Goal: Task Accomplishment & Management: Use online tool/utility

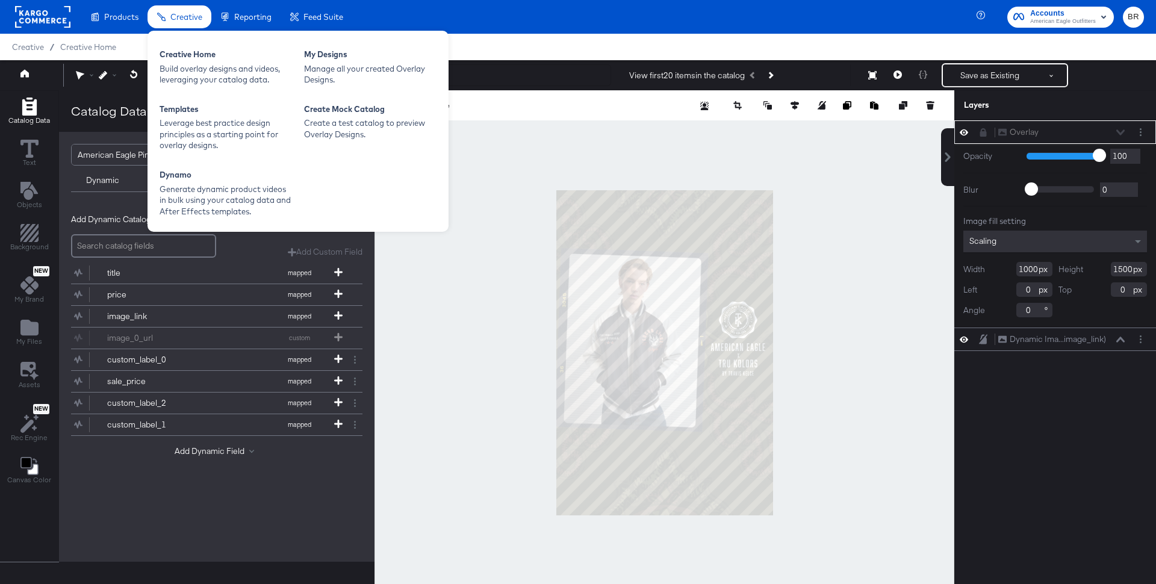
click at [196, 40] on div "Creative Home Build overlay designs and videos, leveraging your catalog data. M…" at bounding box center [298, 131] width 301 height 201
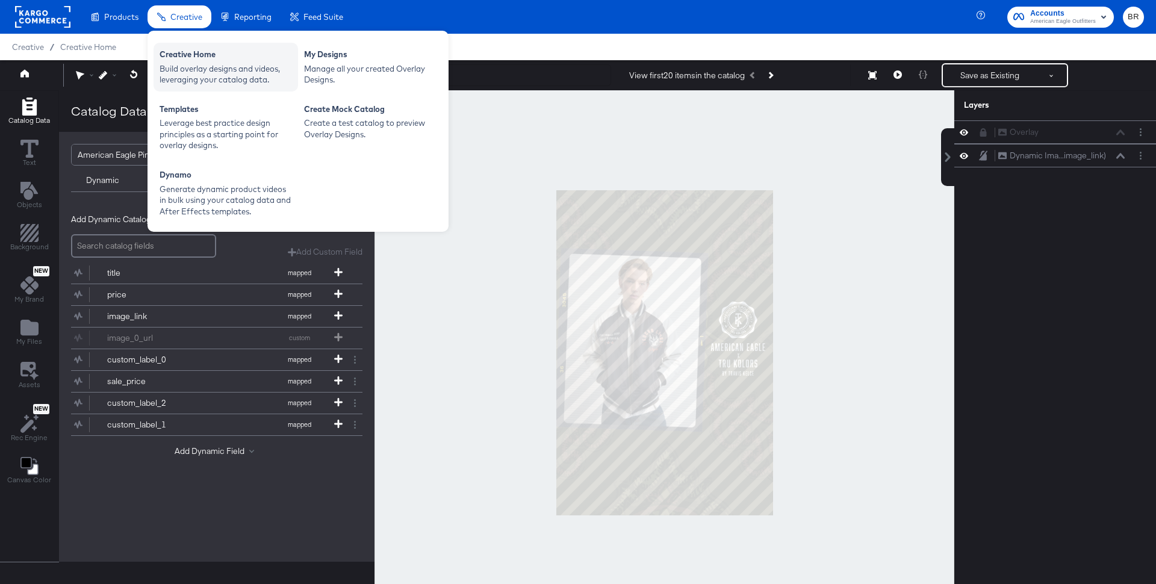
click at [196, 51] on div "Creative Home" at bounding box center [226, 56] width 132 height 14
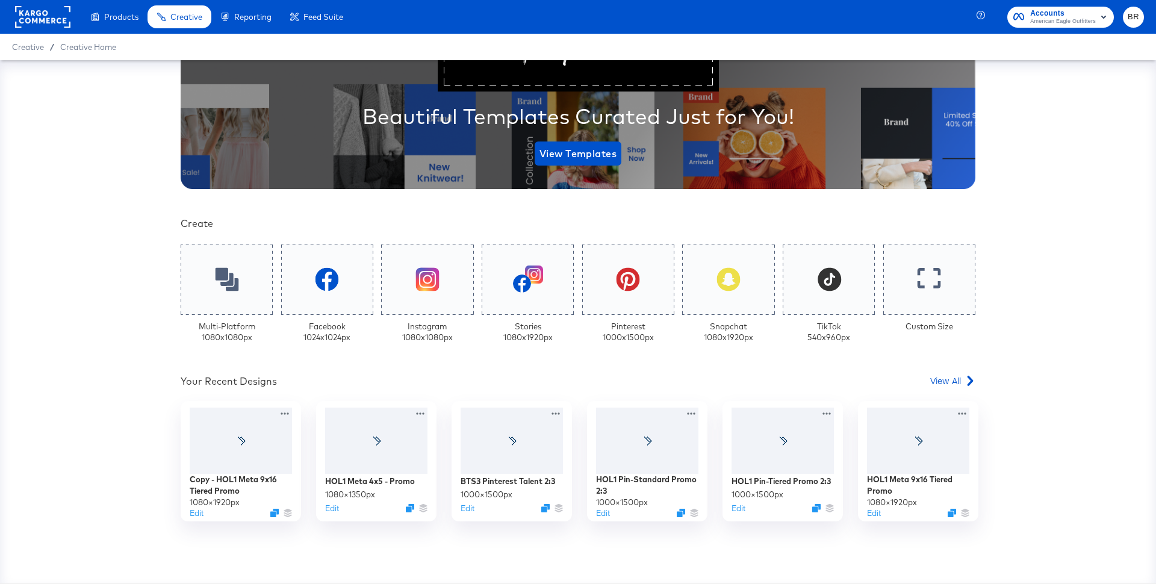
scroll to position [211, 0]
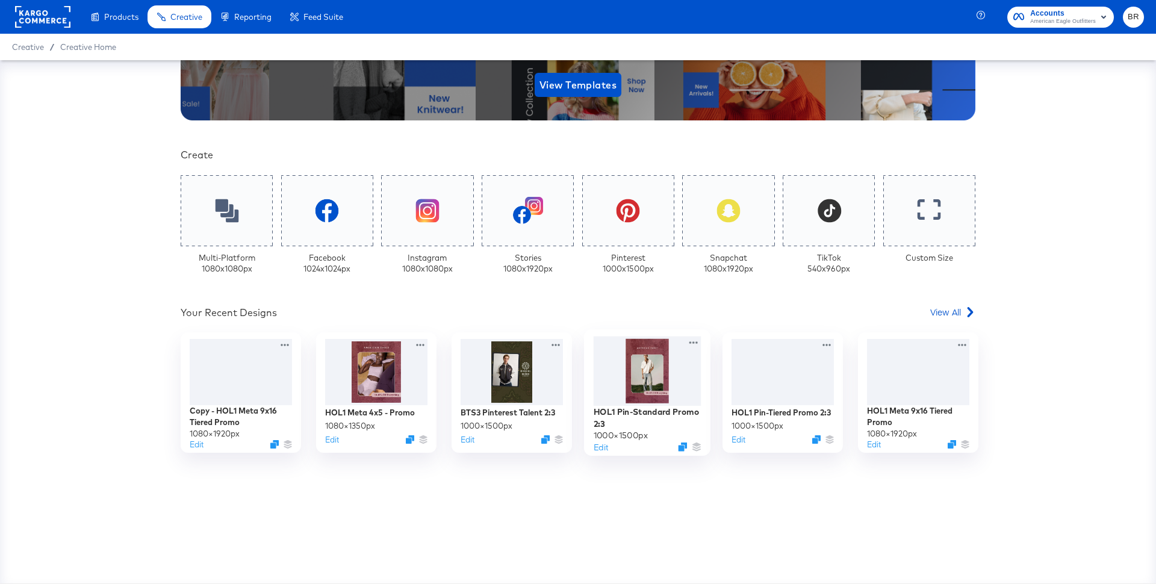
click at [666, 385] on div at bounding box center [648, 372] width 108 height 70
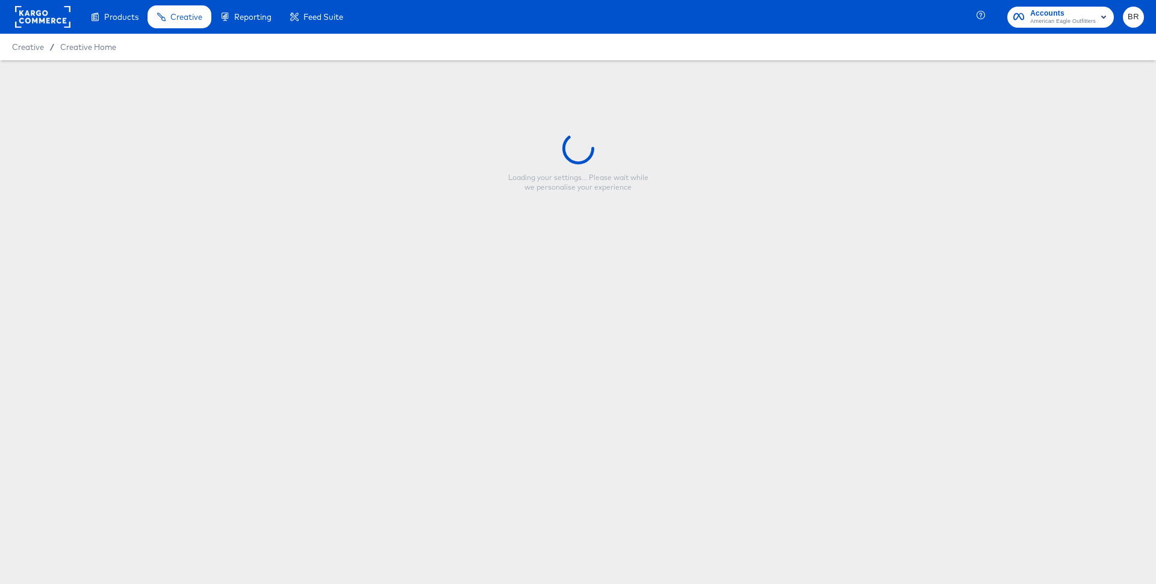
type input "HOL1 Pin-Standard Promo 2:3"
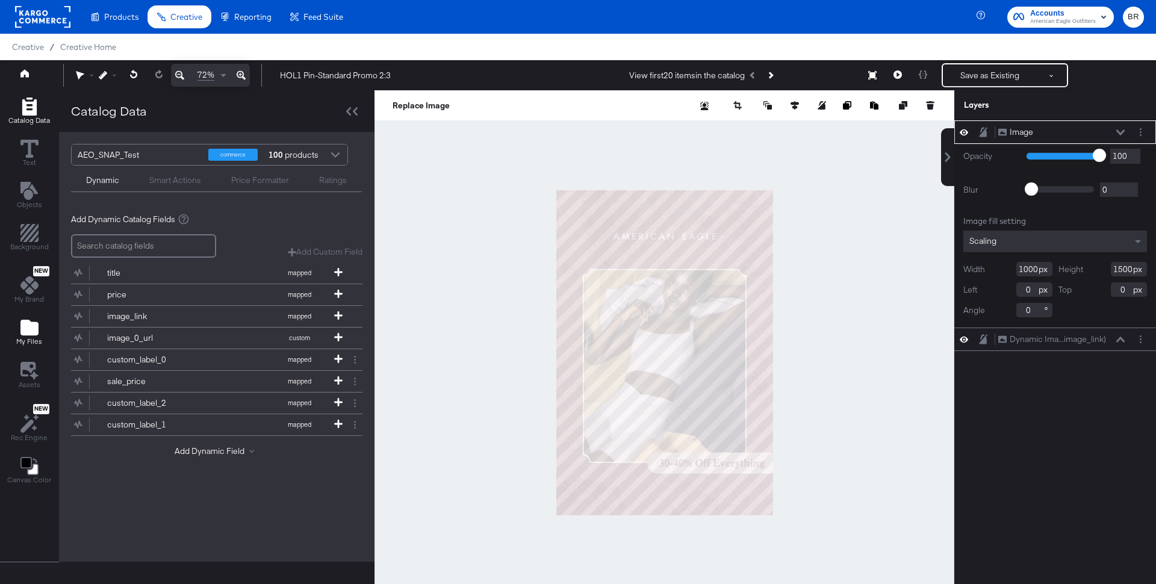
click at [25, 332] on icon "Add Files" at bounding box center [29, 328] width 18 height 16
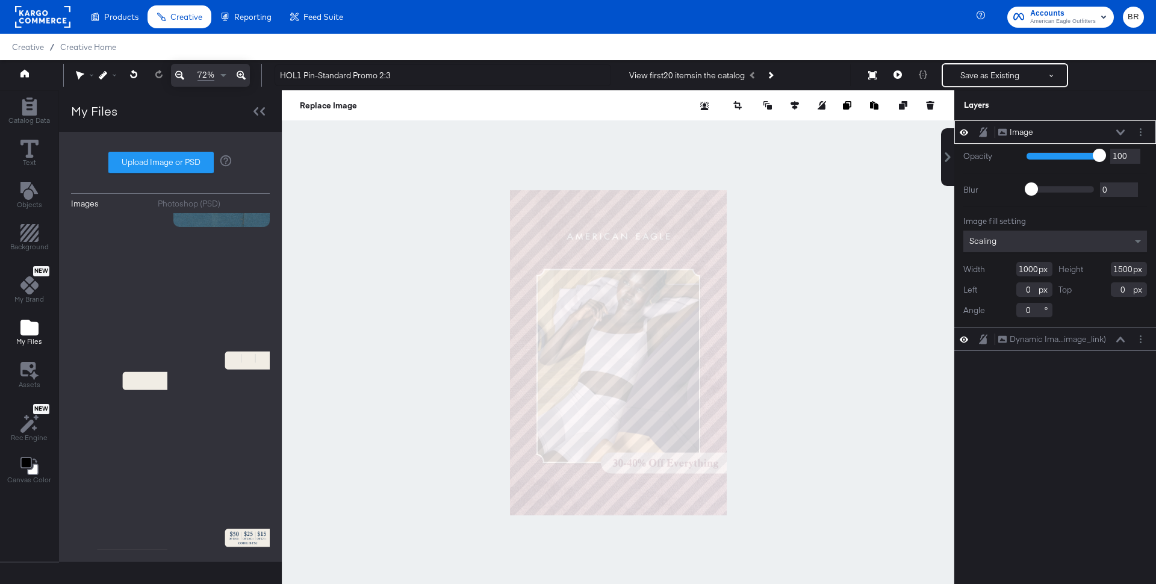
scroll to position [5528, 0]
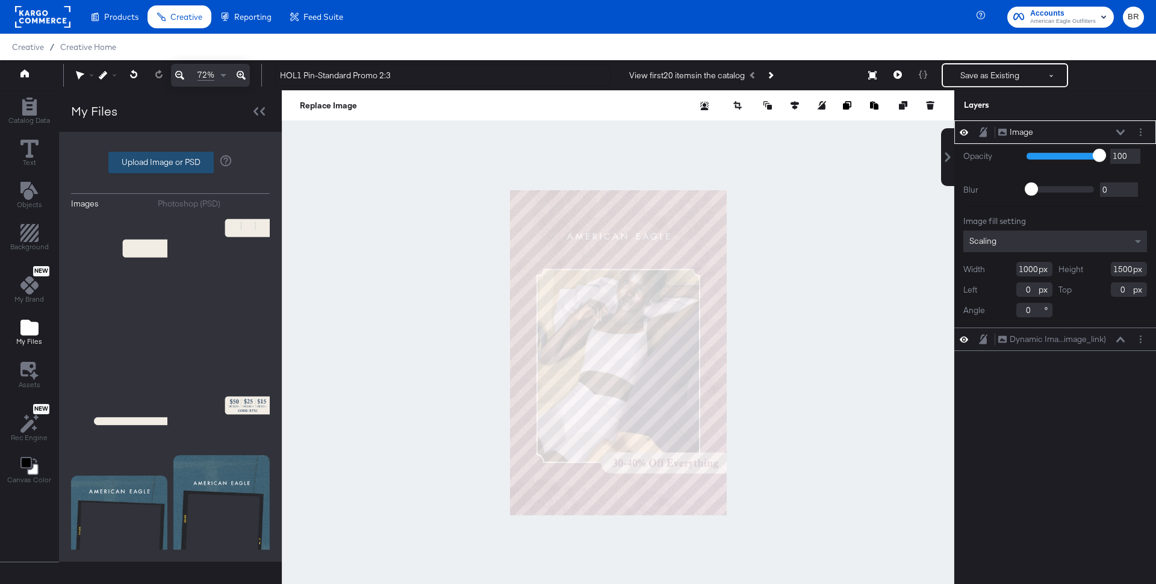
click at [193, 169] on label "Upload Image or PSD" at bounding box center [161, 162] width 104 height 20
click at [170, 163] on input "Upload Image or PSD" at bounding box center [170, 163] width 0 height 0
type input "C:\fakepath\bts3.logo_pinstandardv2.png"
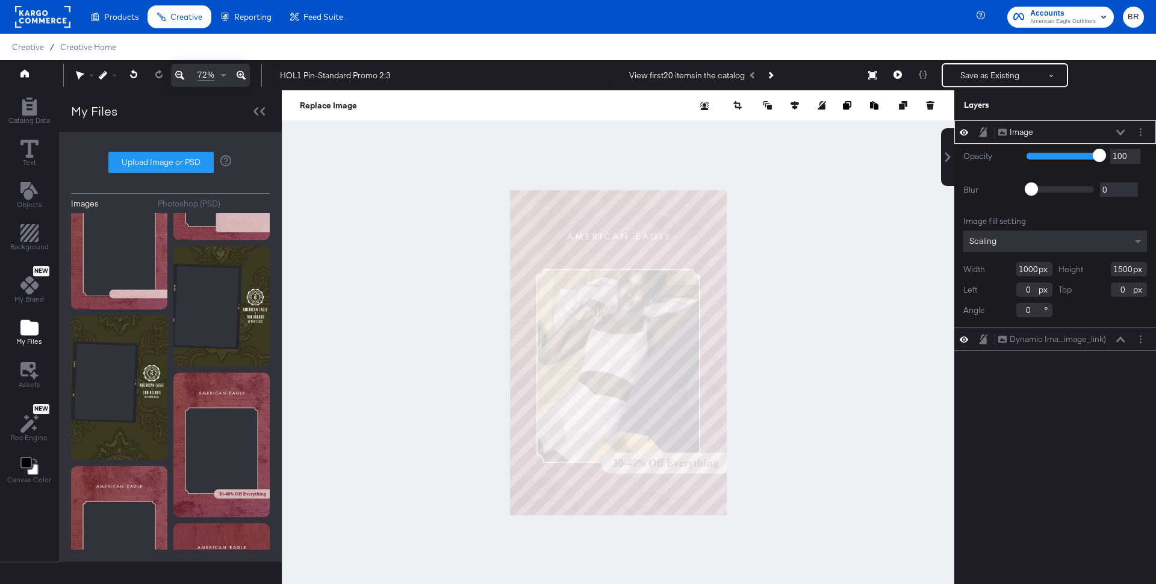
scroll to position [0, 0]
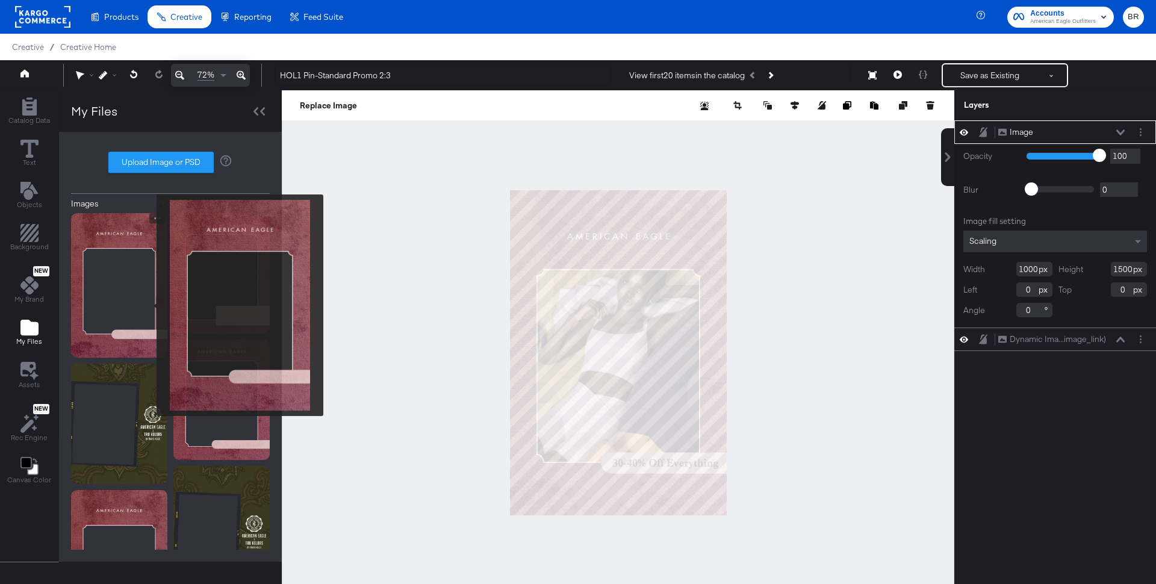
click at [149, 305] on img at bounding box center [119, 285] width 96 height 145
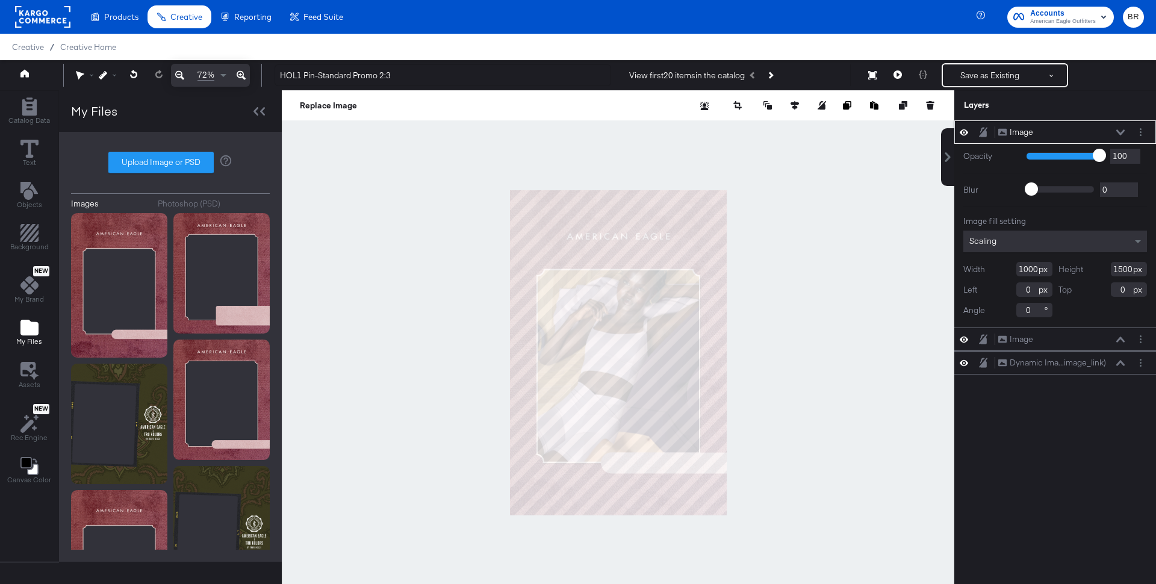
click at [1121, 133] on icon at bounding box center [1121, 132] width 8 height 6
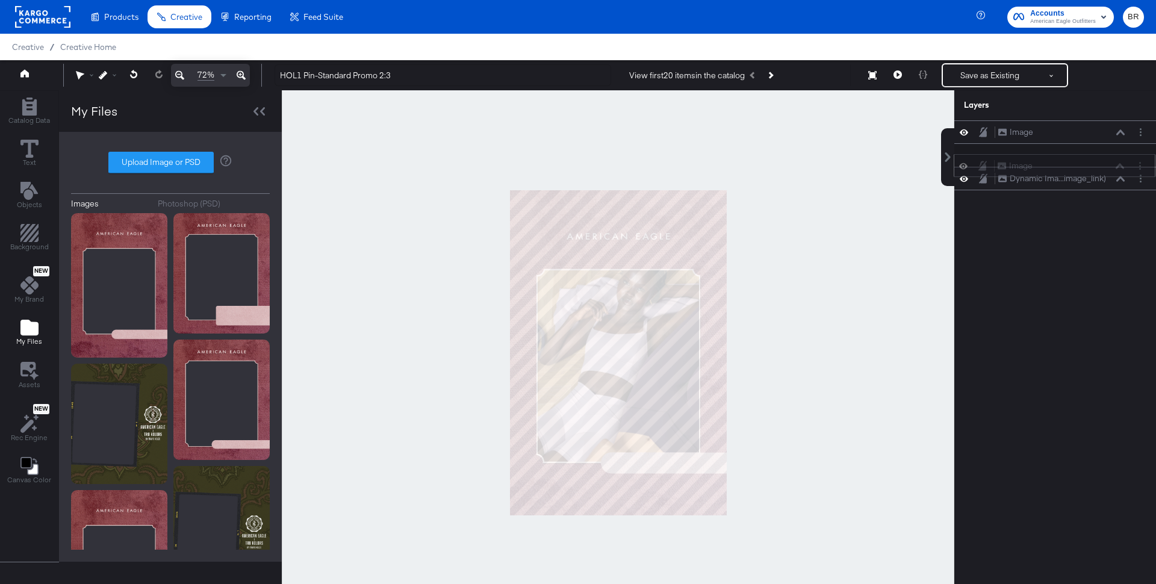
drag, startPoint x: 1102, startPoint y: 132, endPoint x: 1101, endPoint y: 170, distance: 37.9
click at [1101, 170] on div "Image Image" at bounding box center [1061, 166] width 128 height 13
click at [38, 145] on button "Text" at bounding box center [29, 154] width 33 height 34
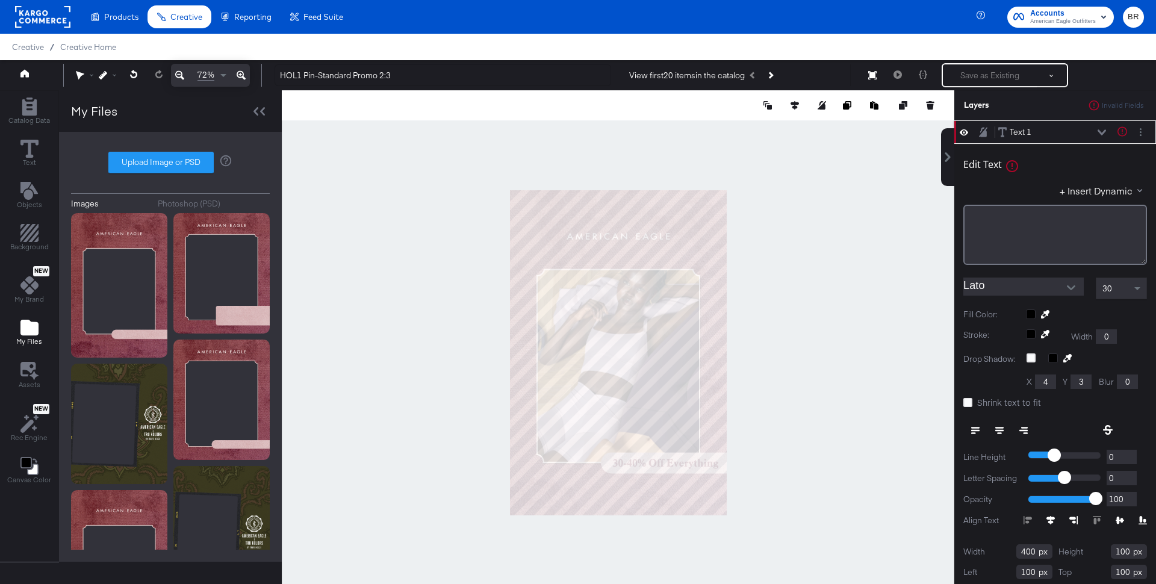
click at [1052, 203] on div "Edit Text Text is too short (minimum is 1 characters) + Insert Dynamic ﻿" at bounding box center [1056, 207] width 184 height 116
click at [1042, 216] on div "﻿" at bounding box center [1055, 218] width 168 height 11
click at [1021, 282] on input "Lato" at bounding box center [1015, 287] width 102 height 18
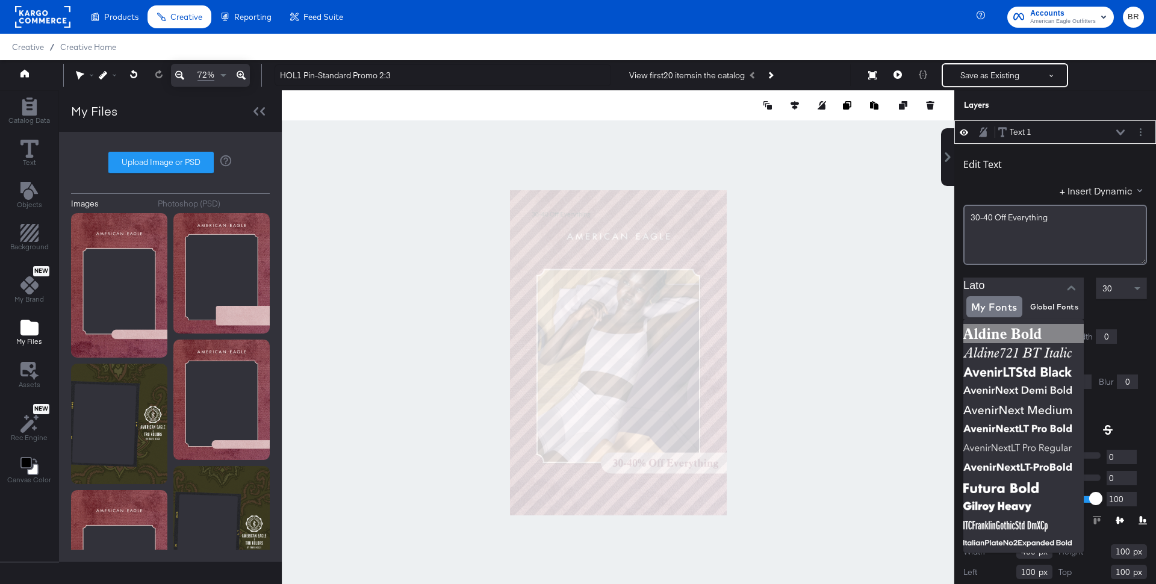
click at [1019, 332] on img at bounding box center [1024, 333] width 120 height 19
type input "Aldine Bold"
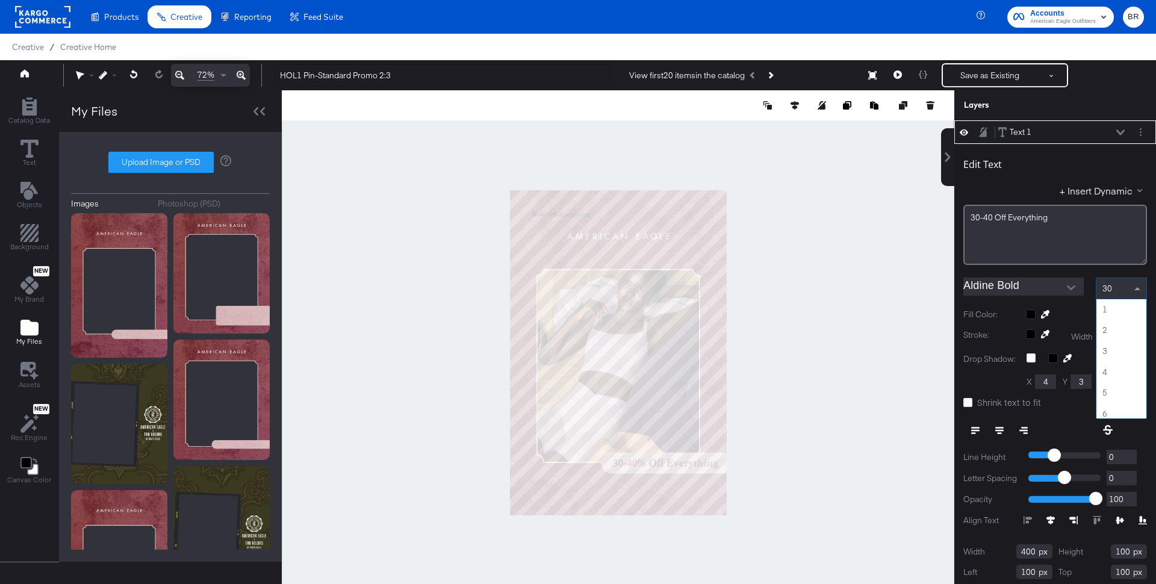
click at [1139, 287] on span at bounding box center [1138, 288] width 6 height 3
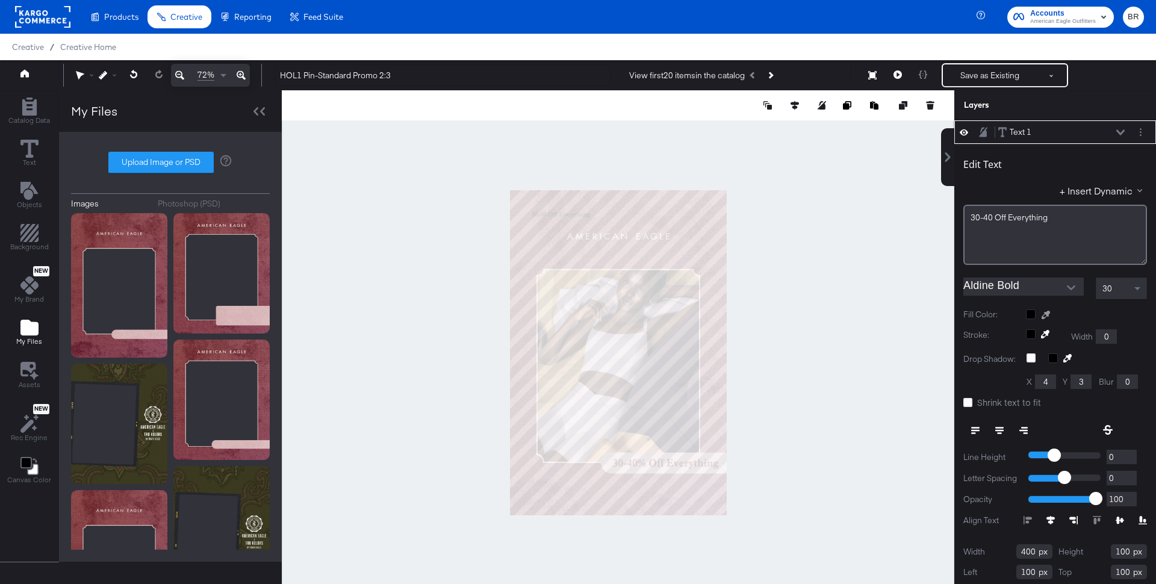
click at [1050, 314] on button at bounding box center [1046, 315] width 19 height 10
click at [647, 464] on div at bounding box center [618, 352] width 672 height 525
click at [1030, 313] on div at bounding box center [1086, 315] width 121 height 10
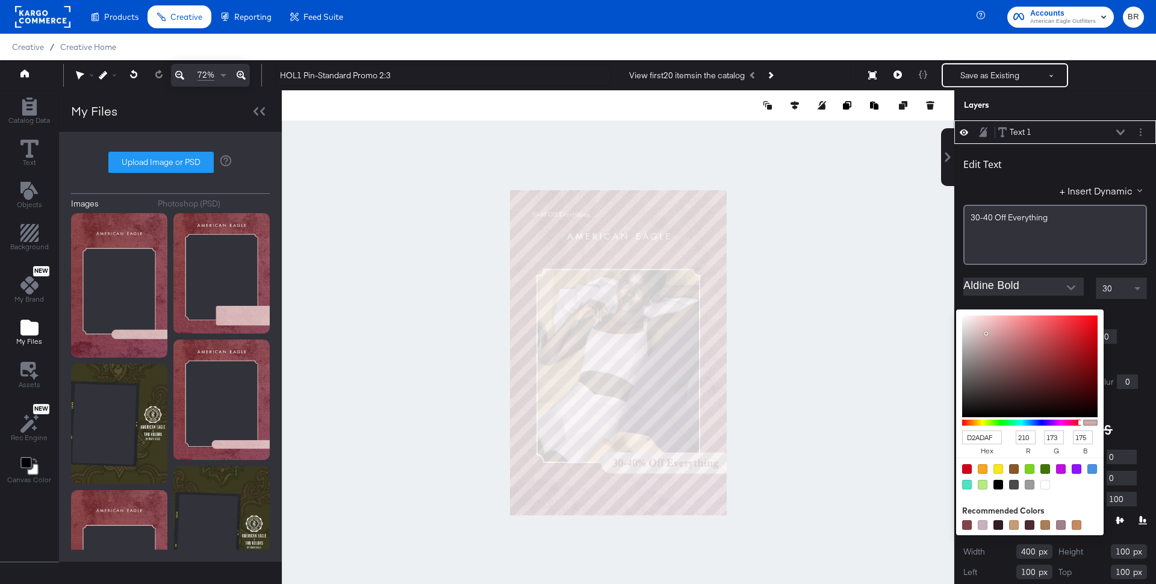
click at [977, 441] on input "D2ADAF" at bounding box center [982, 438] width 40 height 14
type input "681"
type input "102"
type input "136"
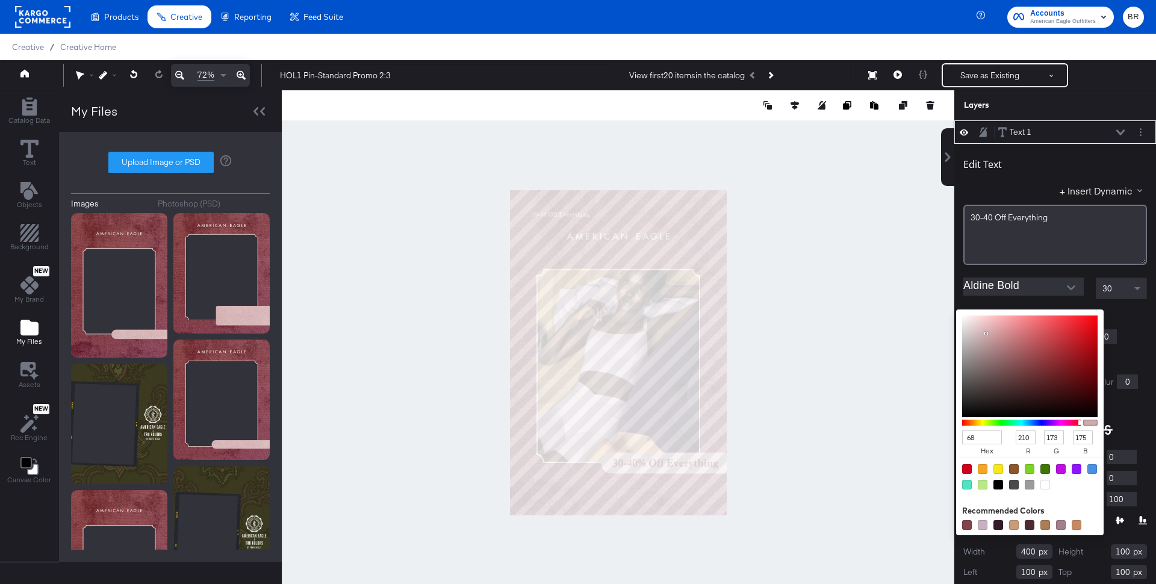
type input "17"
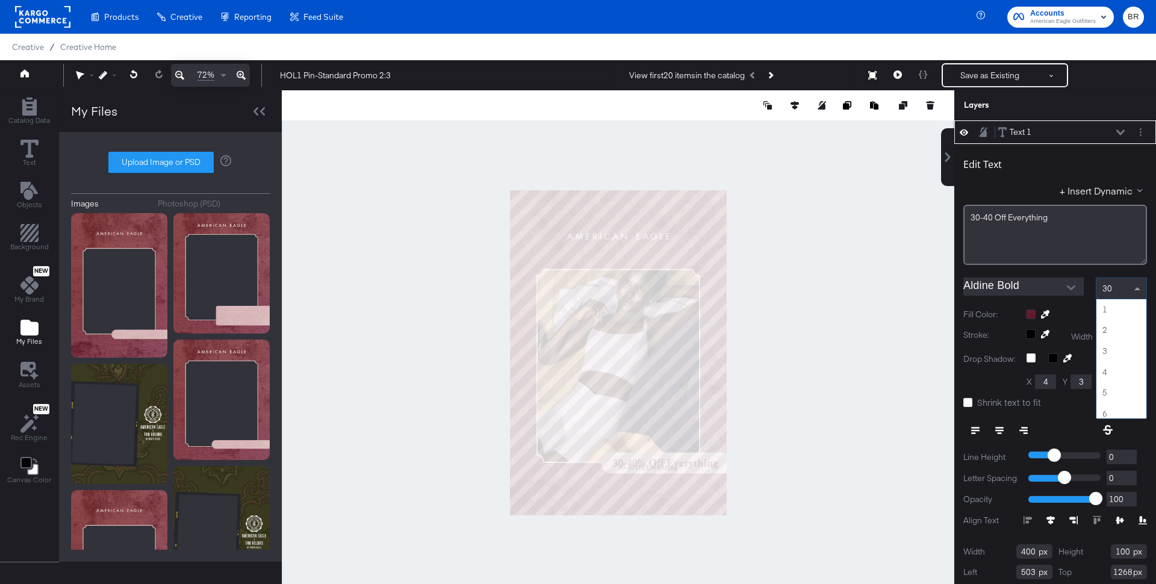
click at [1139, 282] on span at bounding box center [1139, 288] width 15 height 20
click at [1132, 294] on div "60" at bounding box center [1121, 289] width 51 height 22
click at [729, 475] on div at bounding box center [618, 352] width 673 height 525
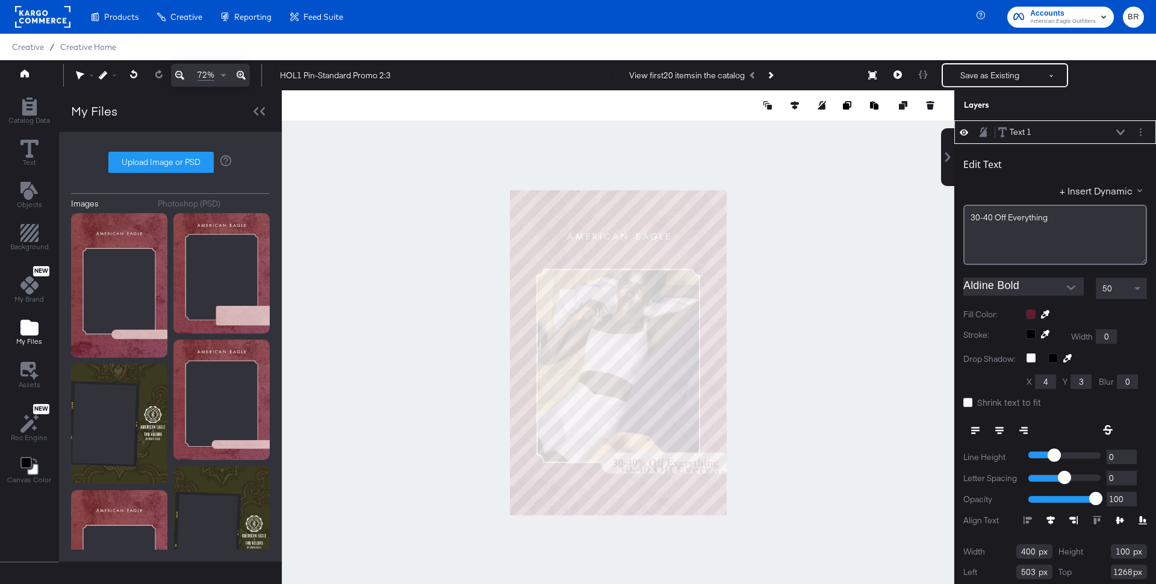
type input "513"
type input "475"
type input "1243"
drag, startPoint x: 991, startPoint y: 218, endPoint x: 1002, endPoint y: 234, distance: 19.4
click at [993, 219] on span "30-40 ﻿Off Everything" at bounding box center [1009, 218] width 77 height 11
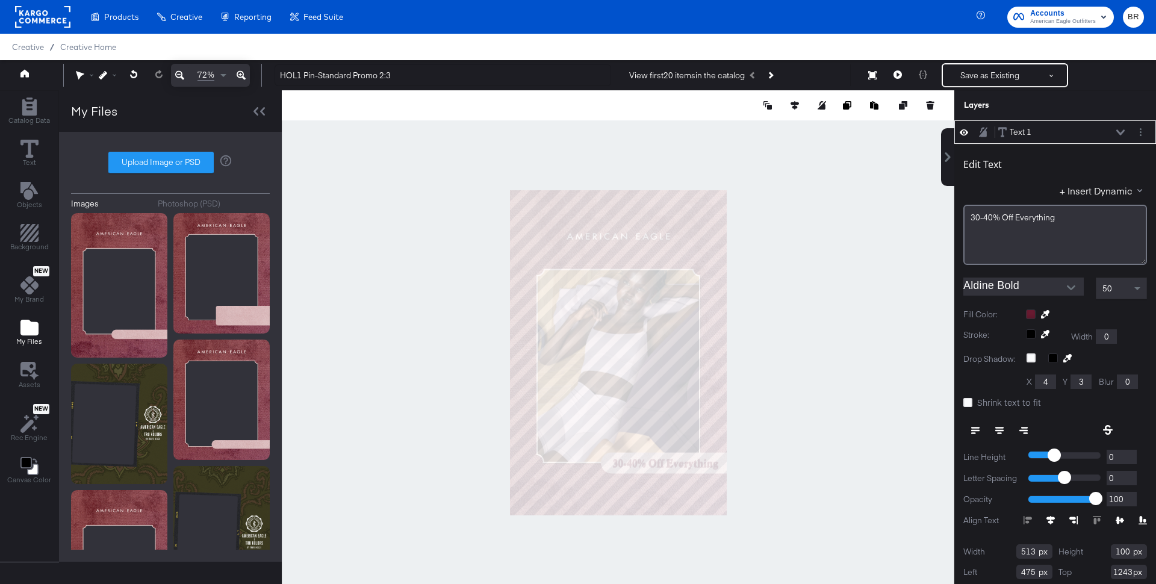
type input "458"
type input "1241"
type input "475"
click at [1143, 132] on button "Layer Options" at bounding box center [1141, 132] width 13 height 13
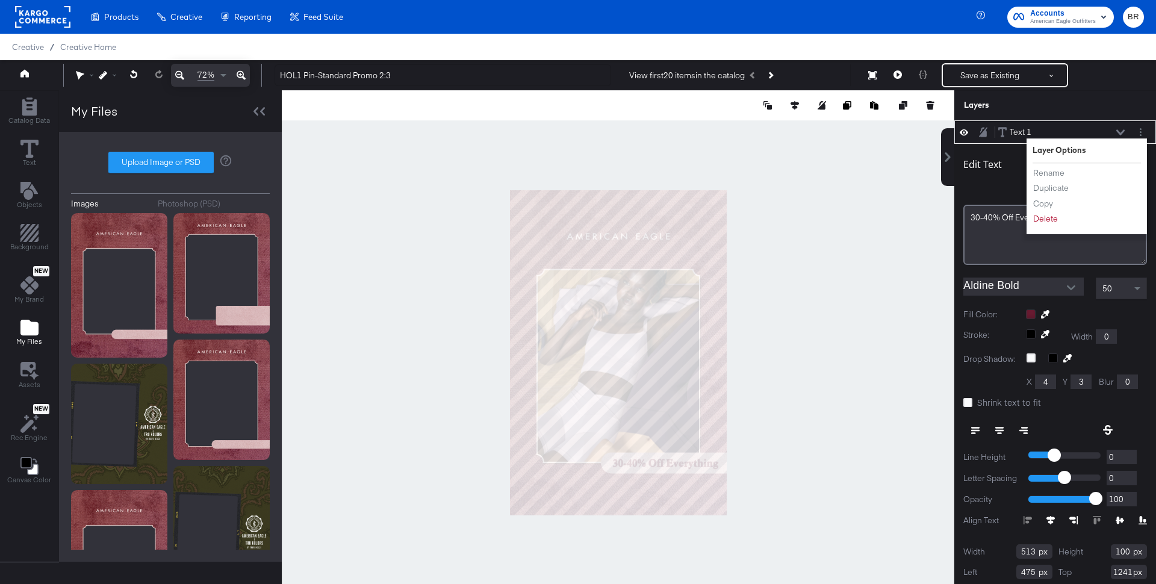
click at [1043, 178] on ul "Rename Duplicate Copy Delete" at bounding box center [1066, 196] width 66 height 58
click at [1044, 171] on button "Rename" at bounding box center [1049, 173] width 33 height 13
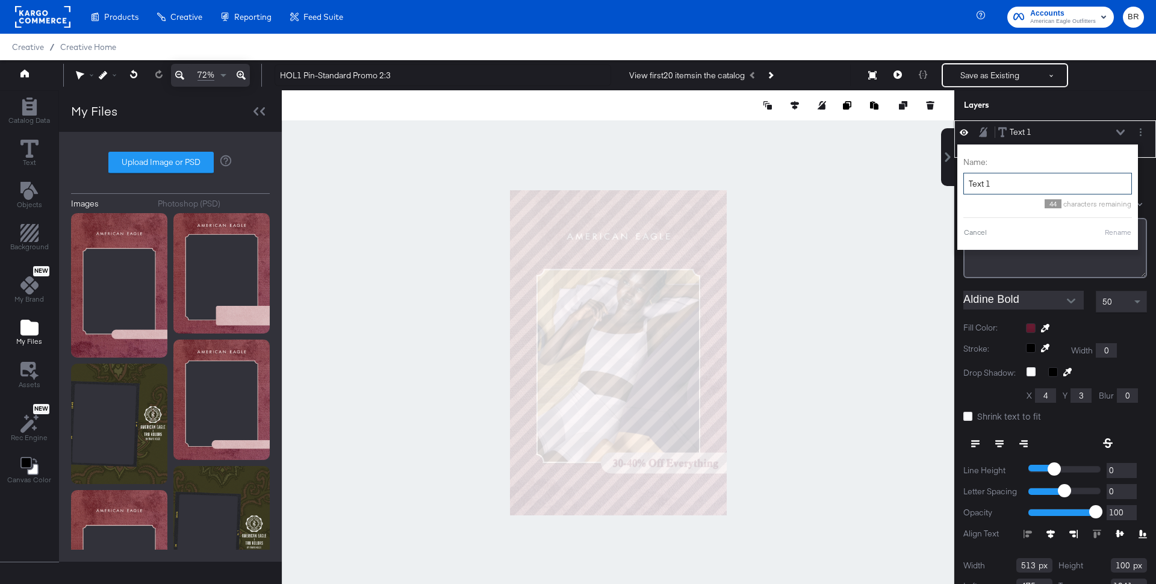
click at [1005, 189] on input "Text 1" at bounding box center [1048, 184] width 169 height 22
type input "promo text"
click at [1091, 240] on div "Name: promo text 40 characters remaining Cancel Rename" at bounding box center [1033, 197] width 169 height 93
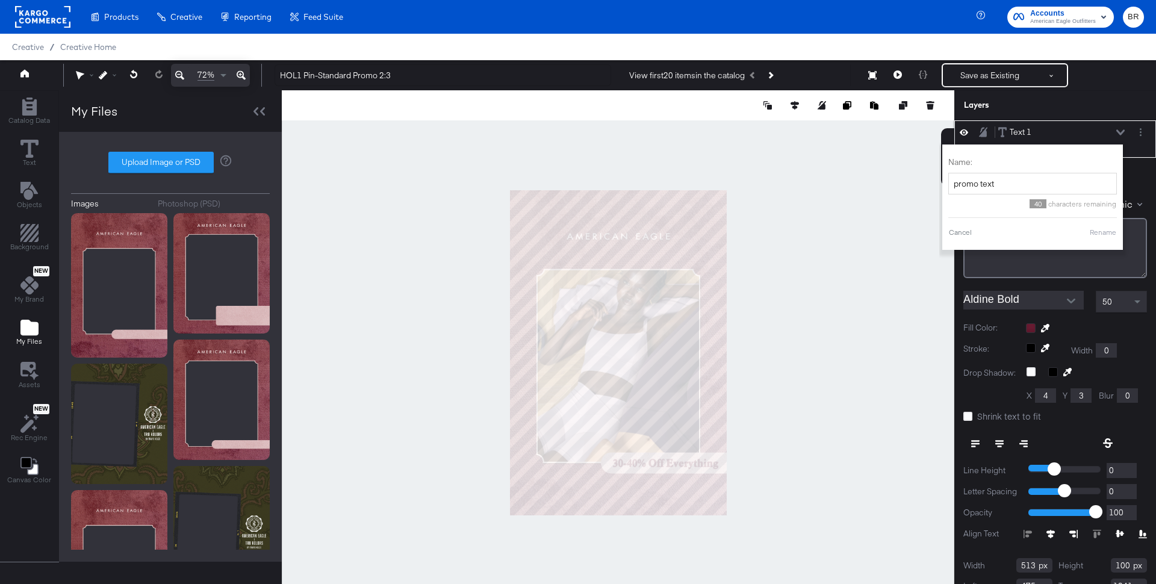
click at [1098, 234] on button "Rename" at bounding box center [1104, 232] width 28 height 11
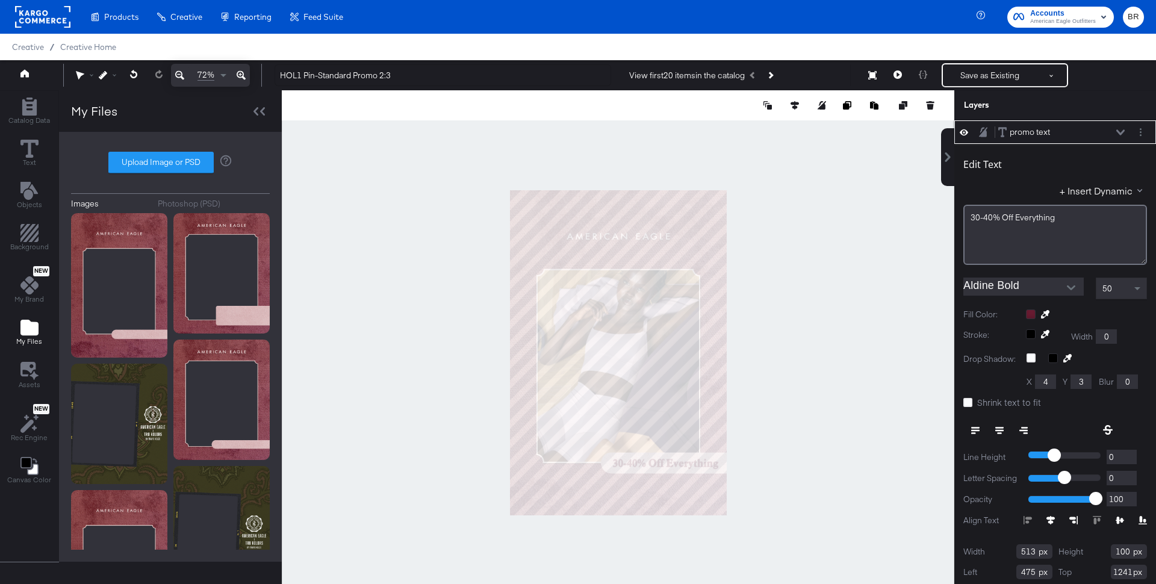
click at [1126, 129] on div "promo text promo text" at bounding box center [1065, 132] width 134 height 13
click at [1123, 134] on icon at bounding box center [1121, 132] width 8 height 6
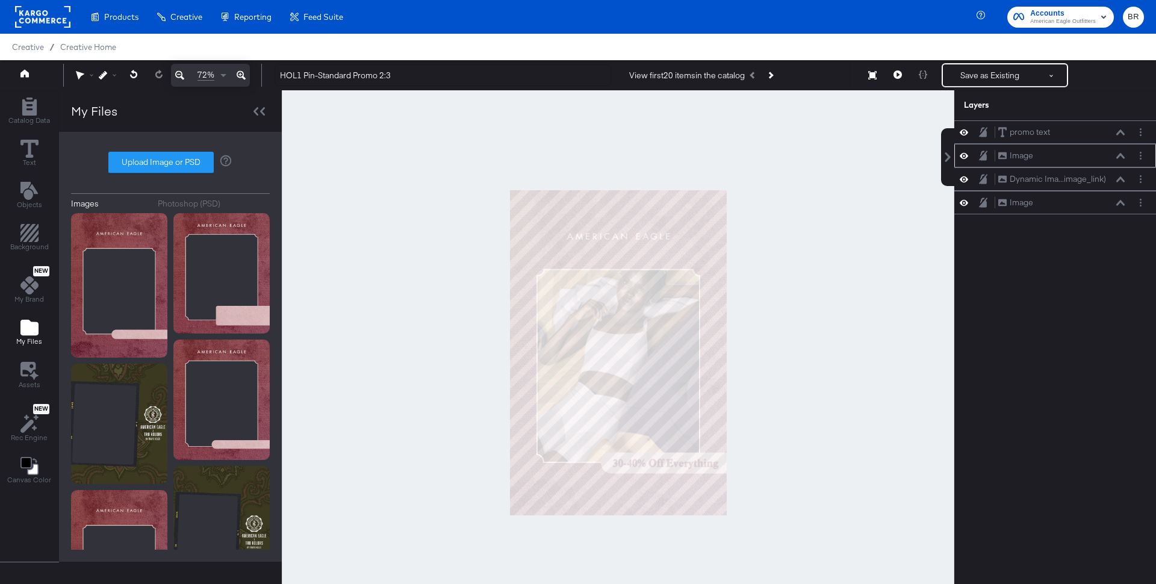
click at [965, 156] on icon at bounding box center [964, 156] width 8 height 10
click at [965, 157] on icon at bounding box center [964, 156] width 8 height 8
drag, startPoint x: 1083, startPoint y: 201, endPoint x: 1081, endPoint y: 152, distance: 48.8
click at [1082, 152] on div "Image Image" at bounding box center [1061, 158] width 128 height 13
click at [963, 176] on icon at bounding box center [964, 179] width 8 height 6
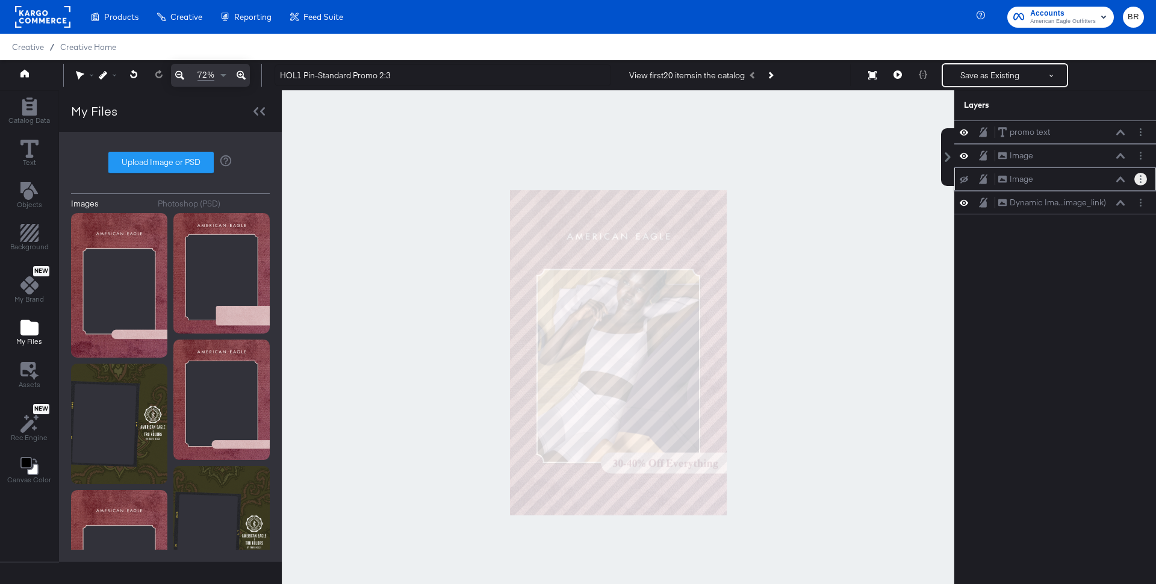
click at [1143, 181] on button "Layer Options" at bounding box center [1141, 179] width 13 height 13
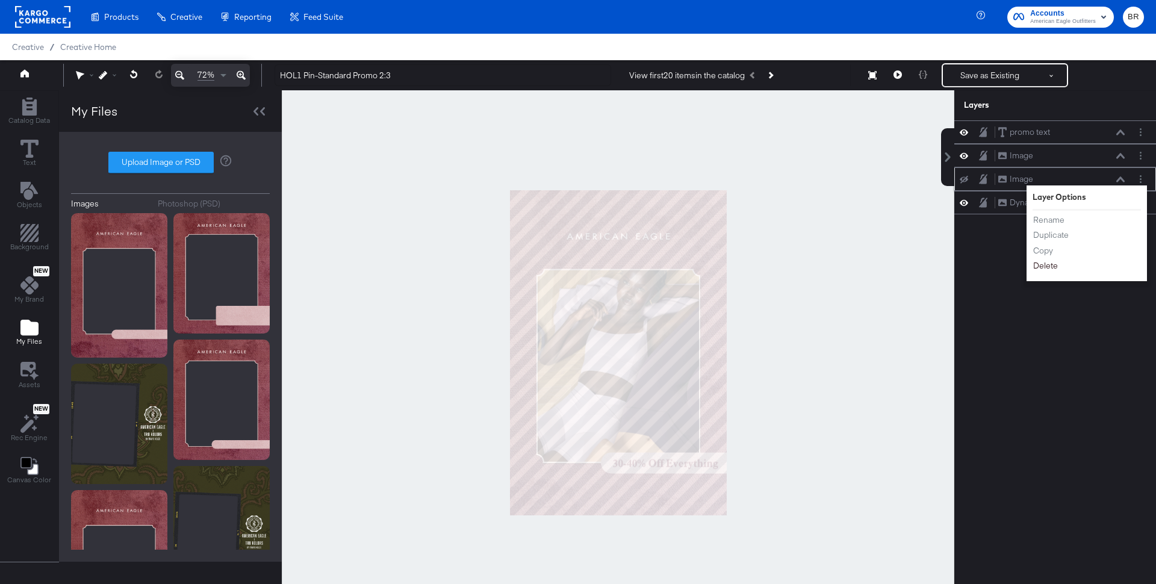
click at [1043, 262] on button "Delete" at bounding box center [1046, 266] width 26 height 13
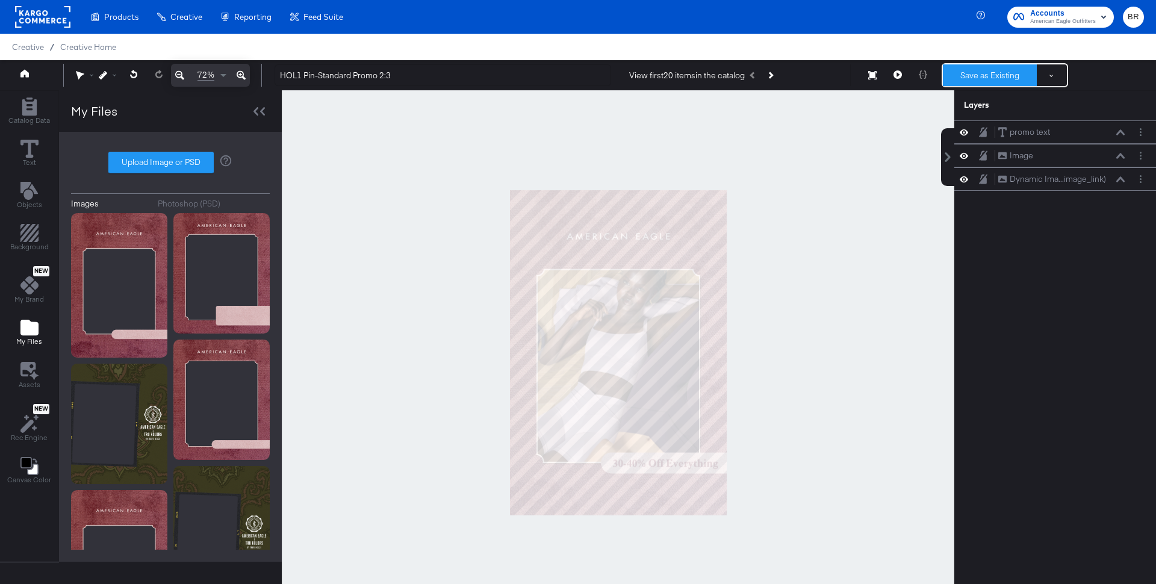
click at [1009, 68] on button "Save as Existing" at bounding box center [990, 75] width 94 height 22
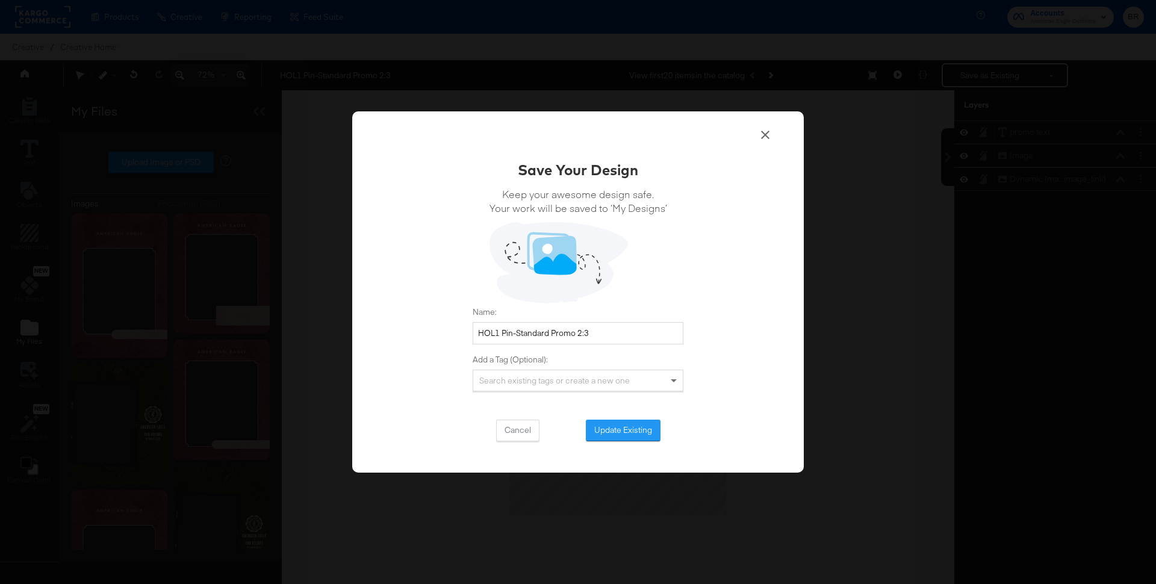
click at [772, 129] on icon at bounding box center [765, 135] width 14 height 14
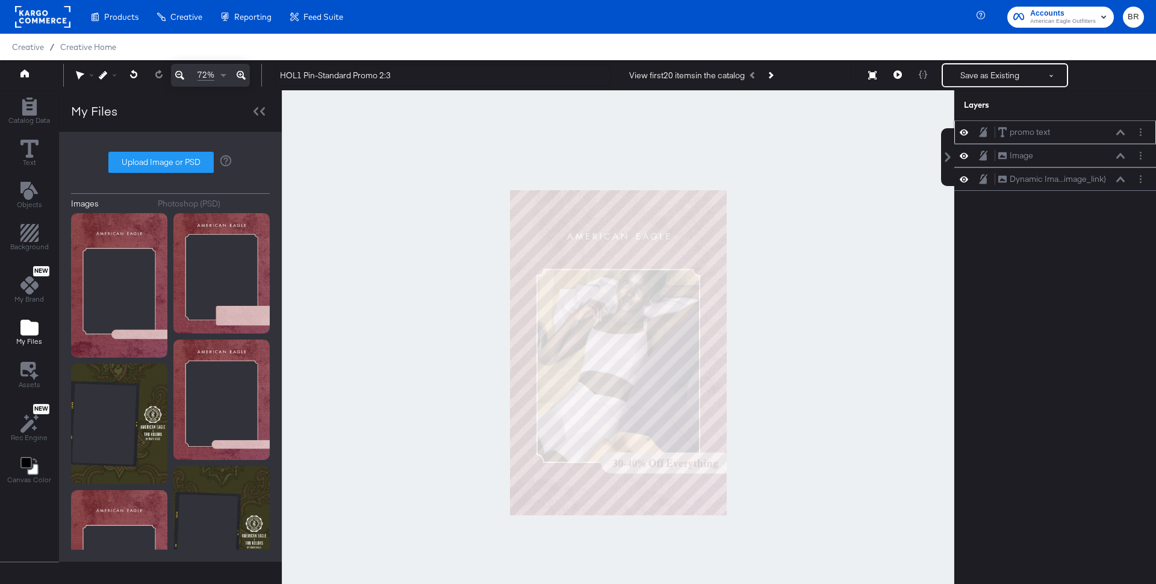
click at [1128, 136] on div "promo text promo text" at bounding box center [1065, 132] width 134 height 13
click at [1124, 134] on icon at bounding box center [1121, 131] width 8 height 5
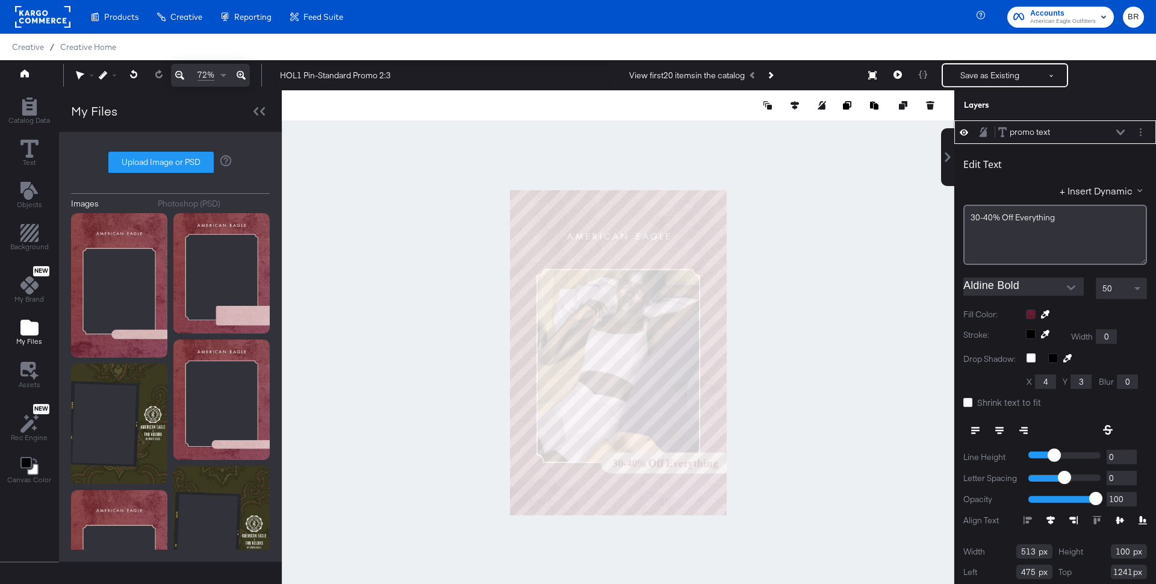
scroll to position [11, 0]
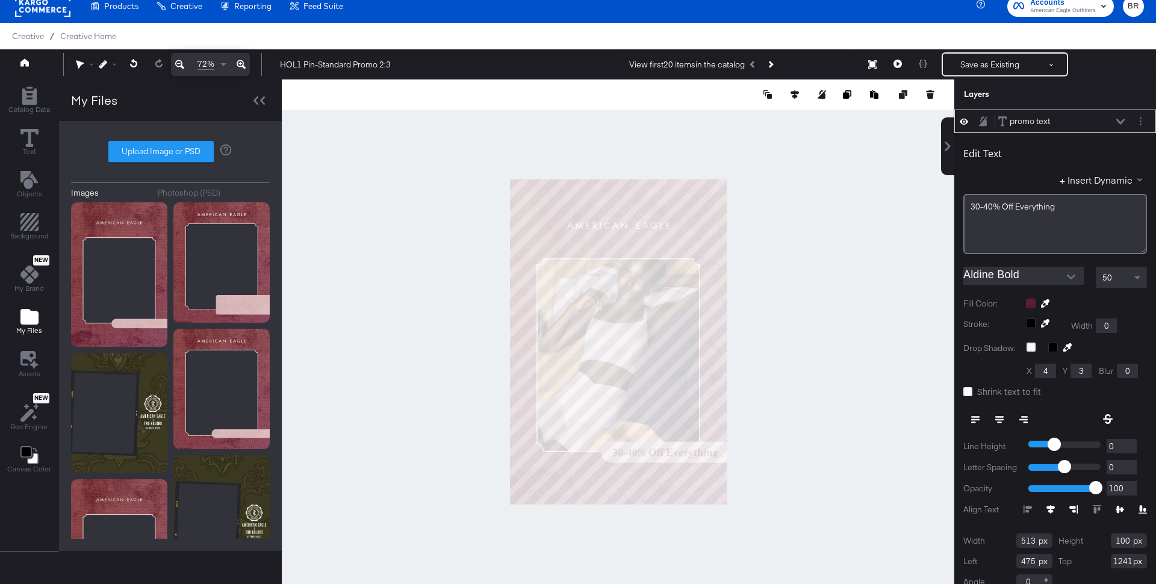
click at [996, 419] on icon at bounding box center [1000, 419] width 8 height 1
drag, startPoint x: 990, startPoint y: 60, endPoint x: 796, endPoint y: 360, distance: 357.3
click at [796, 79] on div "72% HOL1 Pin-Standard Promo 2:3 View first 20 items in the catalog Save as Exis…" at bounding box center [578, 64] width 1156 height 30
type input "1218"
click at [765, 352] on div at bounding box center [618, 341] width 673 height 525
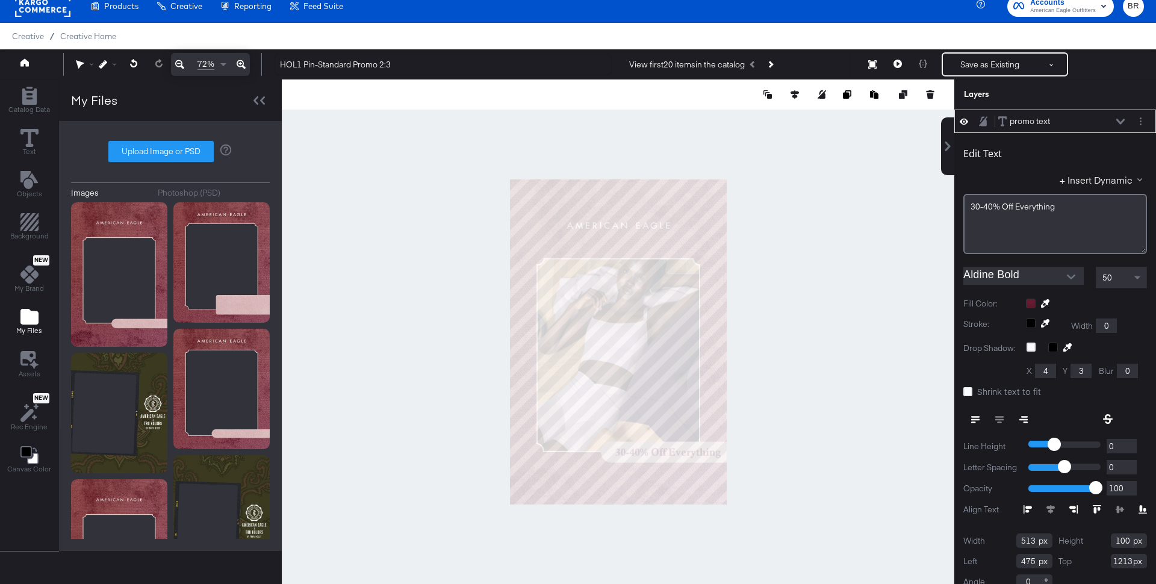
type input "1214"
click at [771, 413] on div at bounding box center [618, 341] width 673 height 525
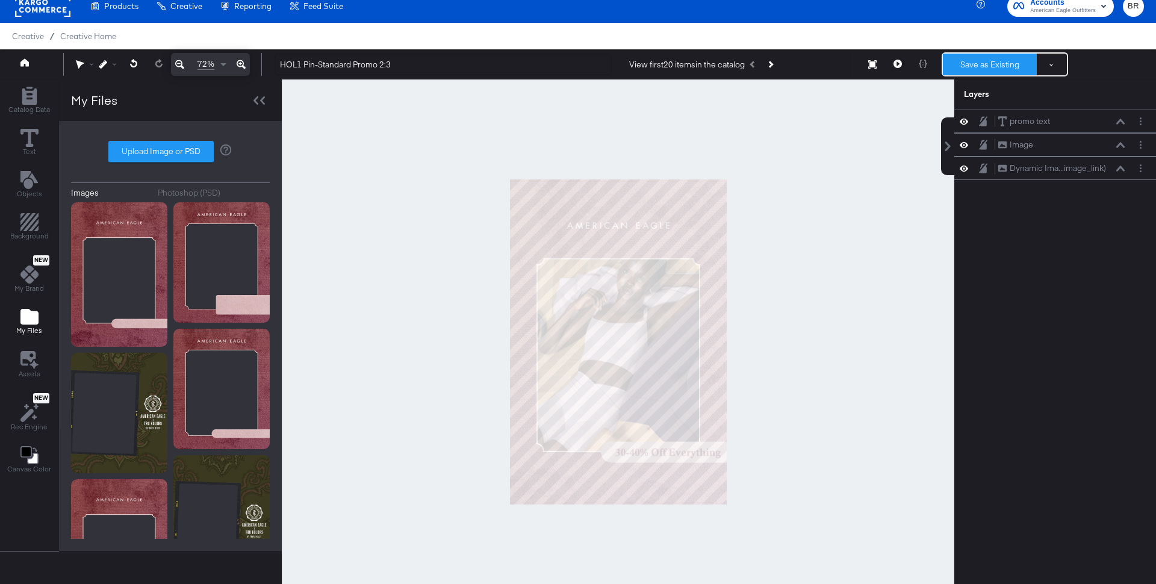
click at [992, 63] on button "Save as Existing" at bounding box center [990, 65] width 94 height 22
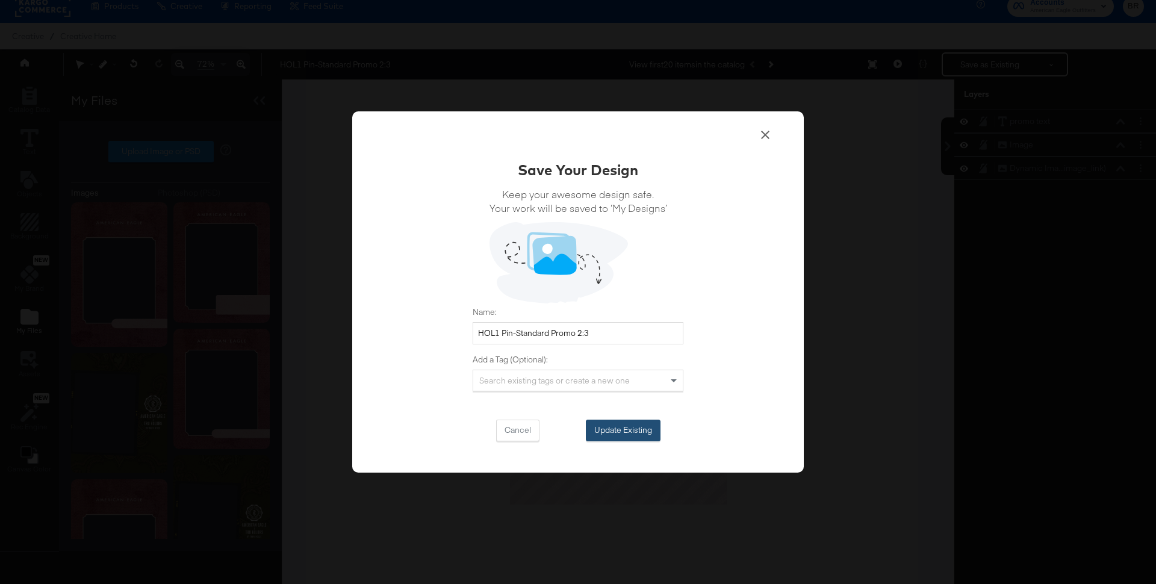
click at [616, 422] on button "Update Existing" at bounding box center [623, 431] width 75 height 22
